Goal: Entertainment & Leisure: Consume media (video, audio)

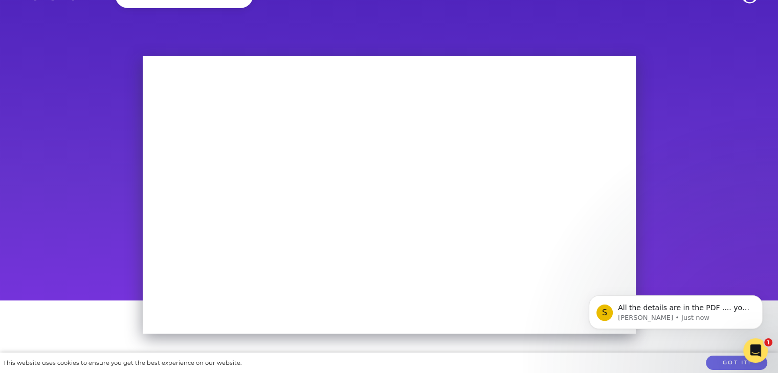
scroll to position [51, 0]
